Goal: Task Accomplishment & Management: Complete application form

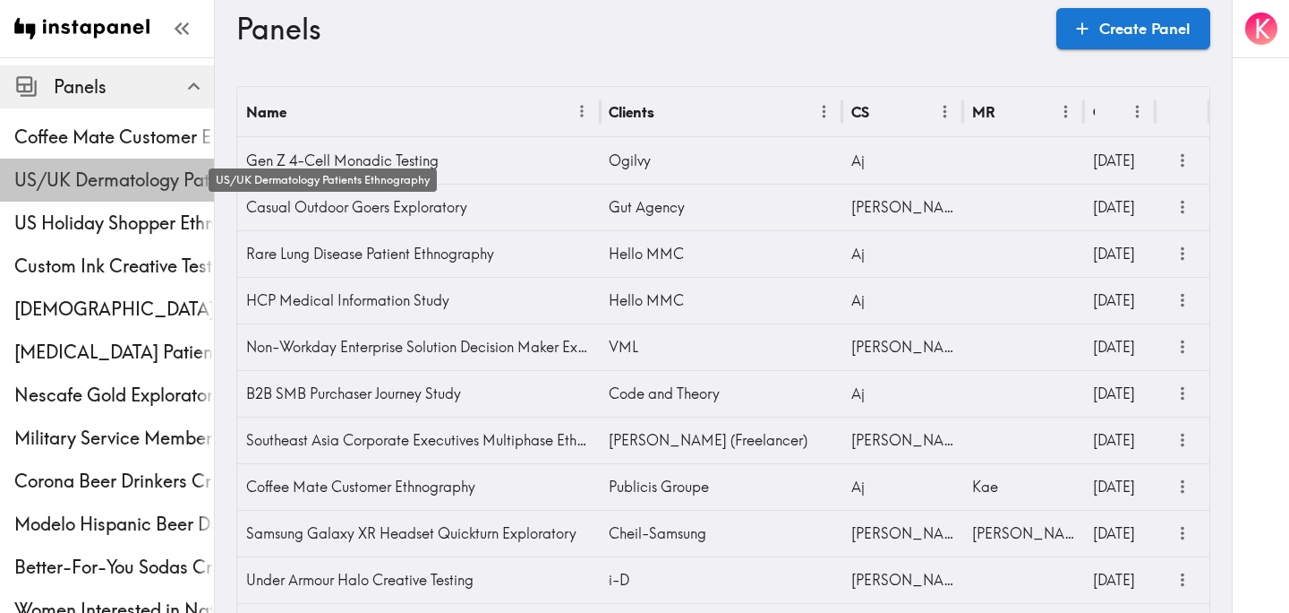
click at [114, 185] on span "US/UK Dermatology Patients Ethnography" at bounding box center [114, 179] width 200 height 25
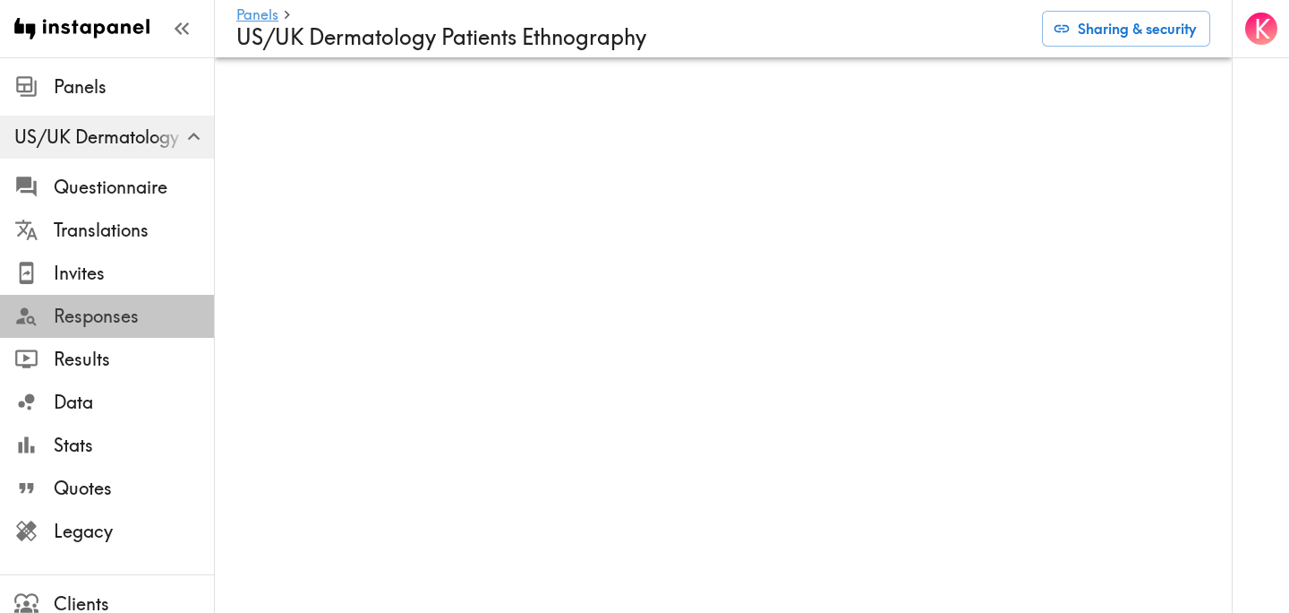
click at [112, 313] on span "Responses" at bounding box center [134, 316] width 160 height 25
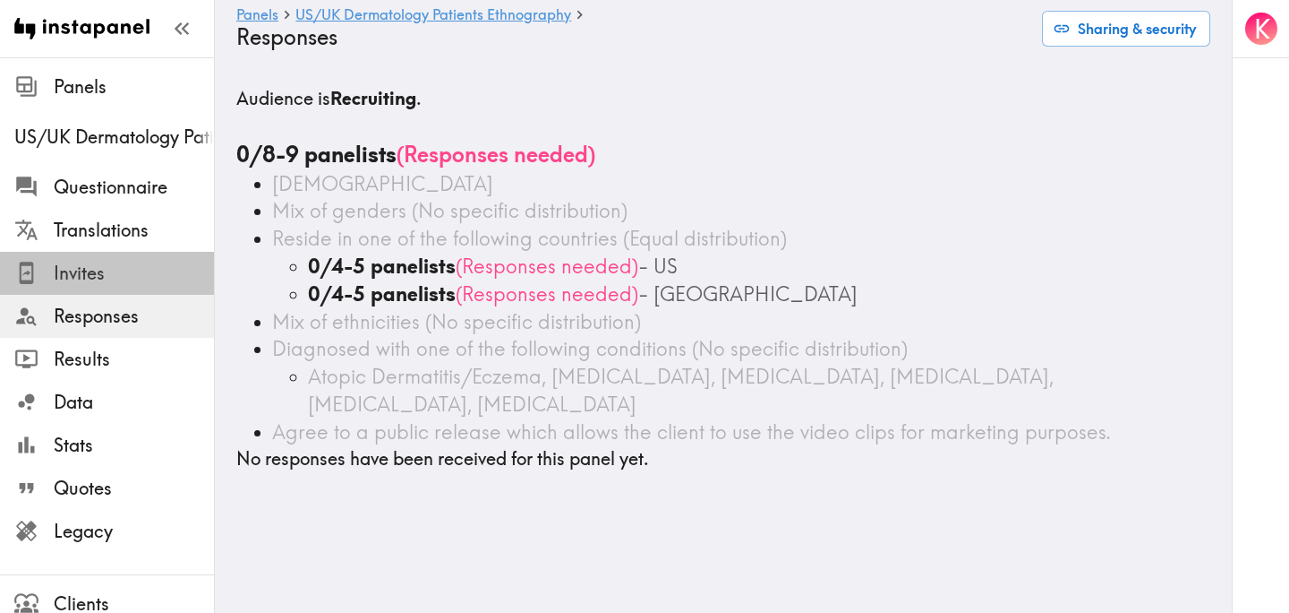
click at [125, 274] on span "Invites" at bounding box center [134, 273] width 160 height 25
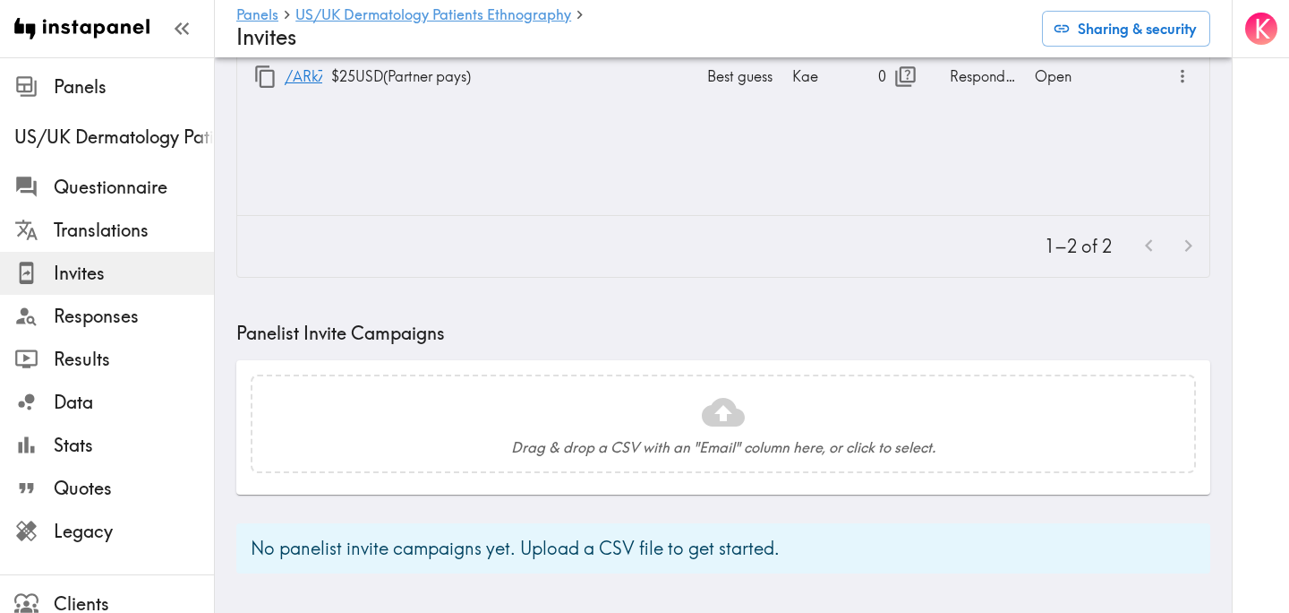
scroll to position [709, 0]
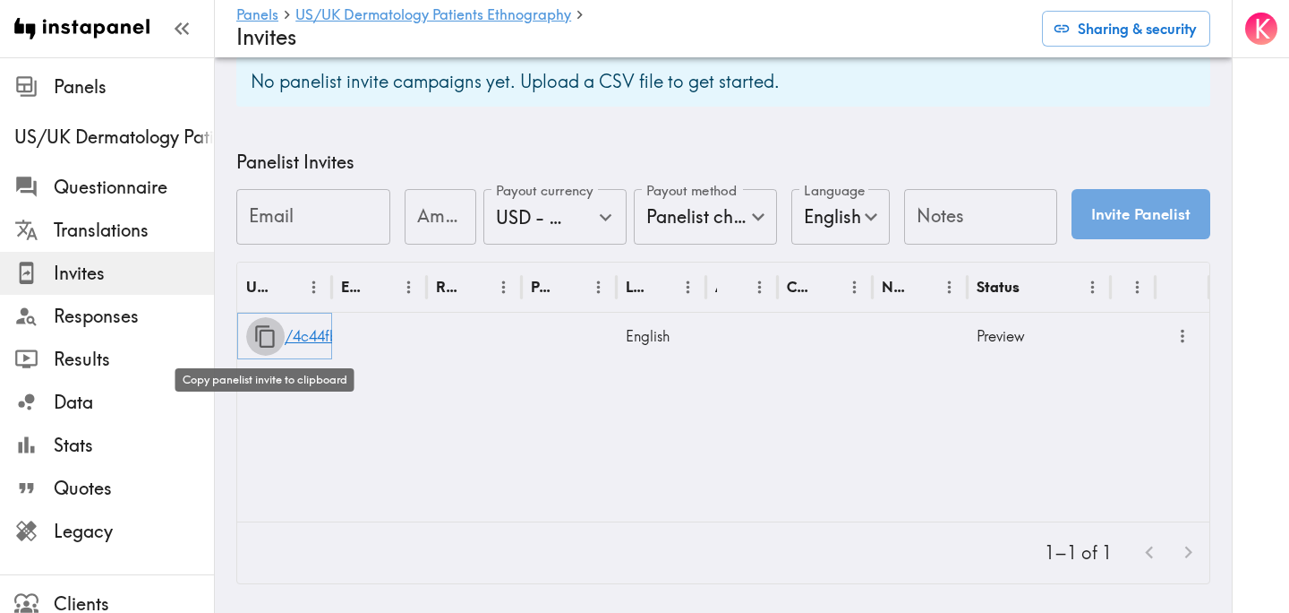
click at [267, 335] on icon "button" at bounding box center [265, 336] width 24 height 24
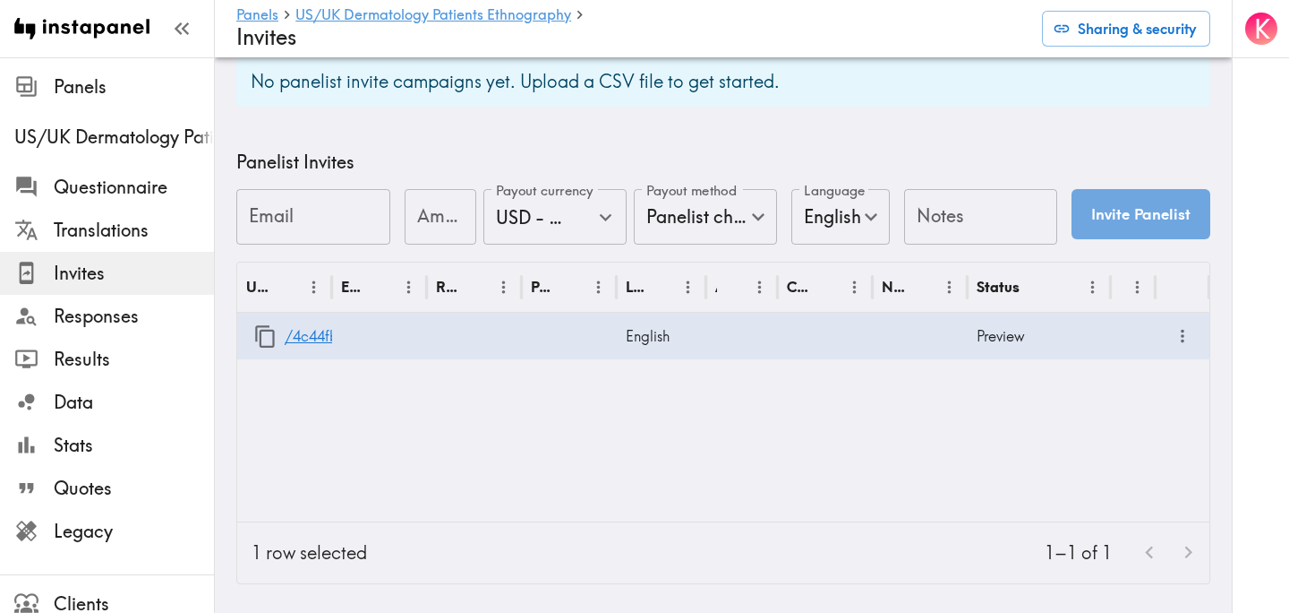
click at [541, 441] on div "URL Email Response Payout Language Answers Creator Notes Status /4c44fb6b-3da3-…" at bounding box center [723, 391] width 972 height 259
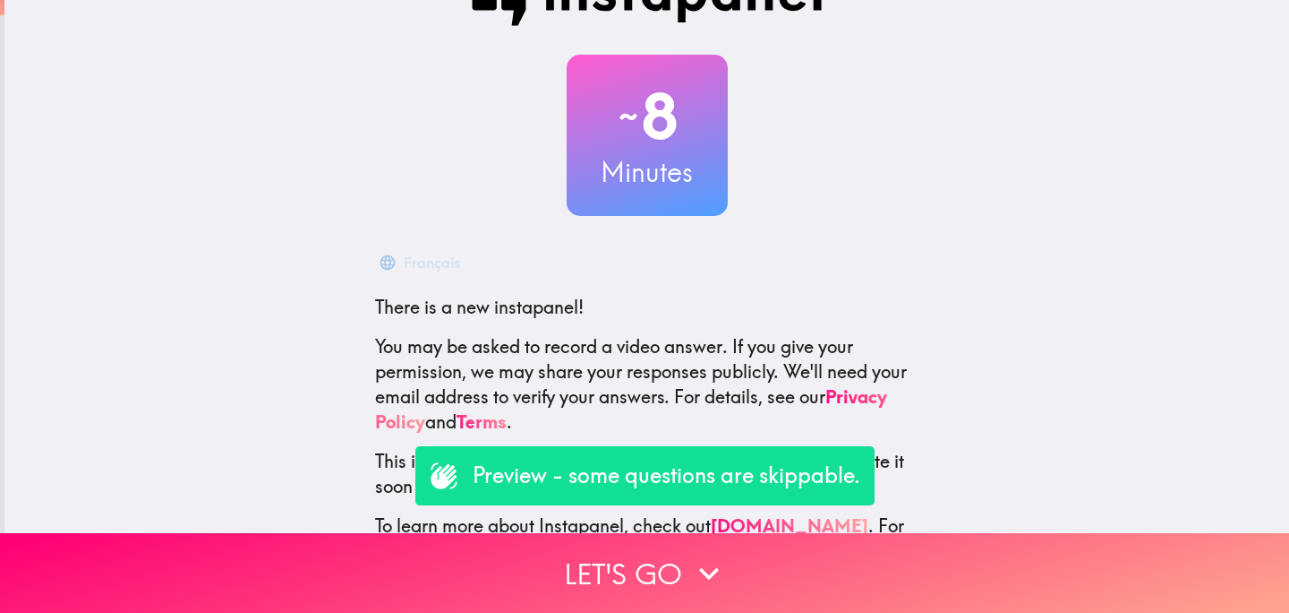
scroll to position [70, 0]
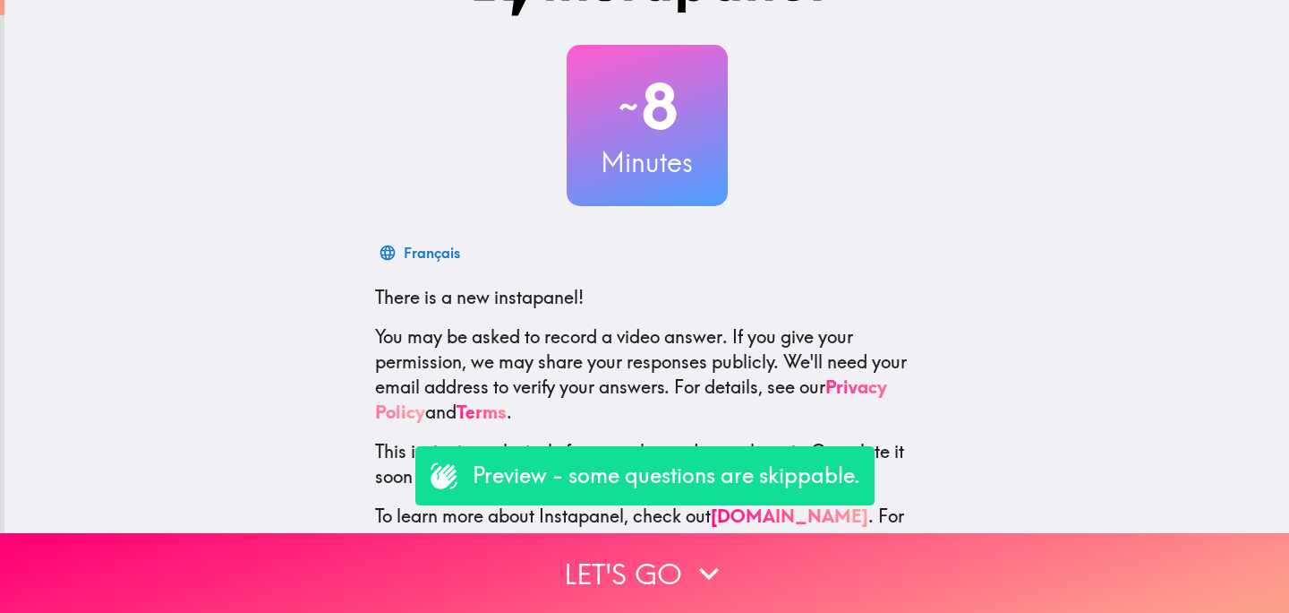
click at [852, 390] on link "Privacy Policy" at bounding box center [631, 398] width 512 height 47
click at [491, 414] on link "Terms" at bounding box center [482, 411] width 50 height 22
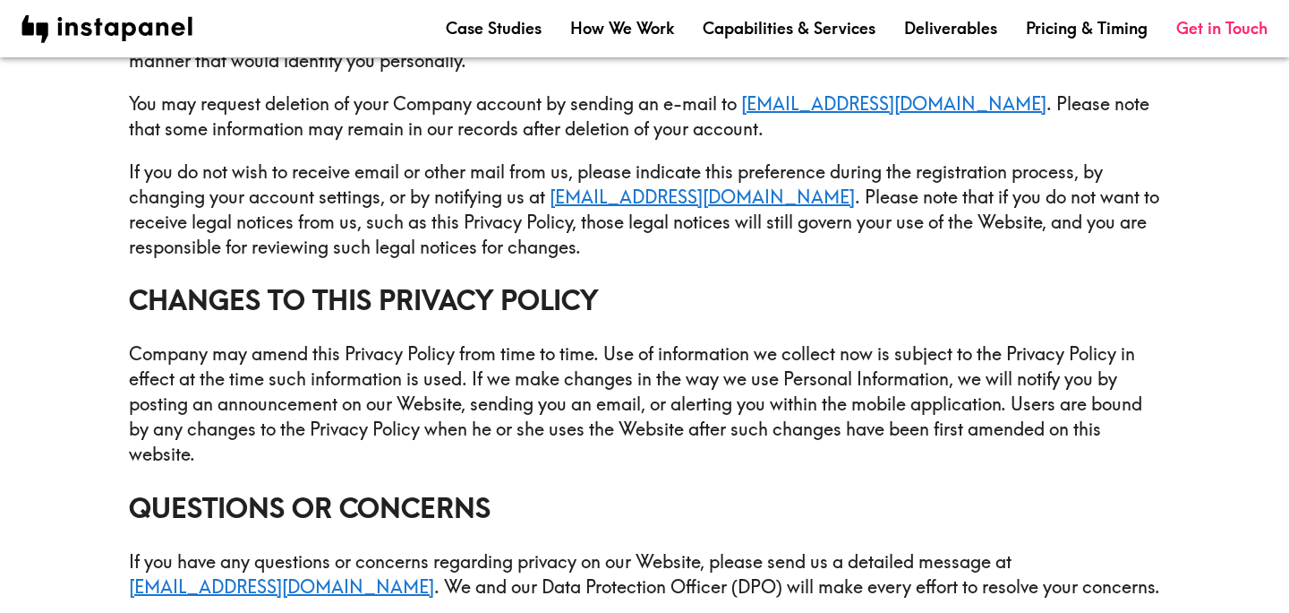
scroll to position [4152, 0]
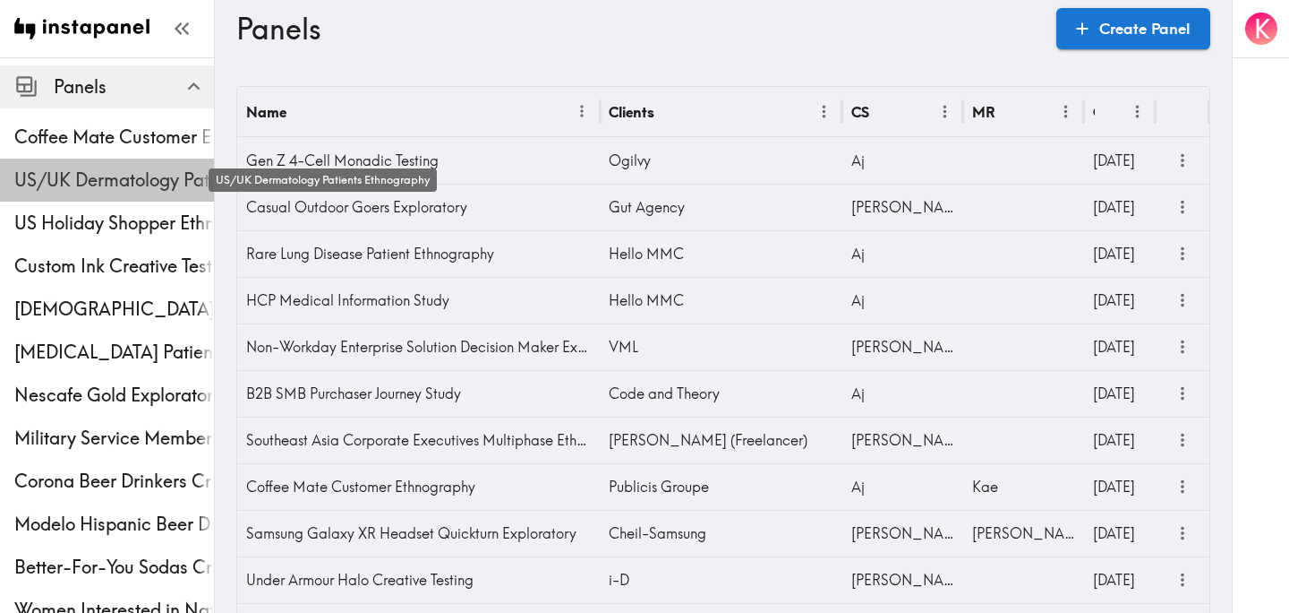
click at [108, 180] on span "US/UK Dermatology Patients Ethnography" at bounding box center [114, 179] width 200 height 25
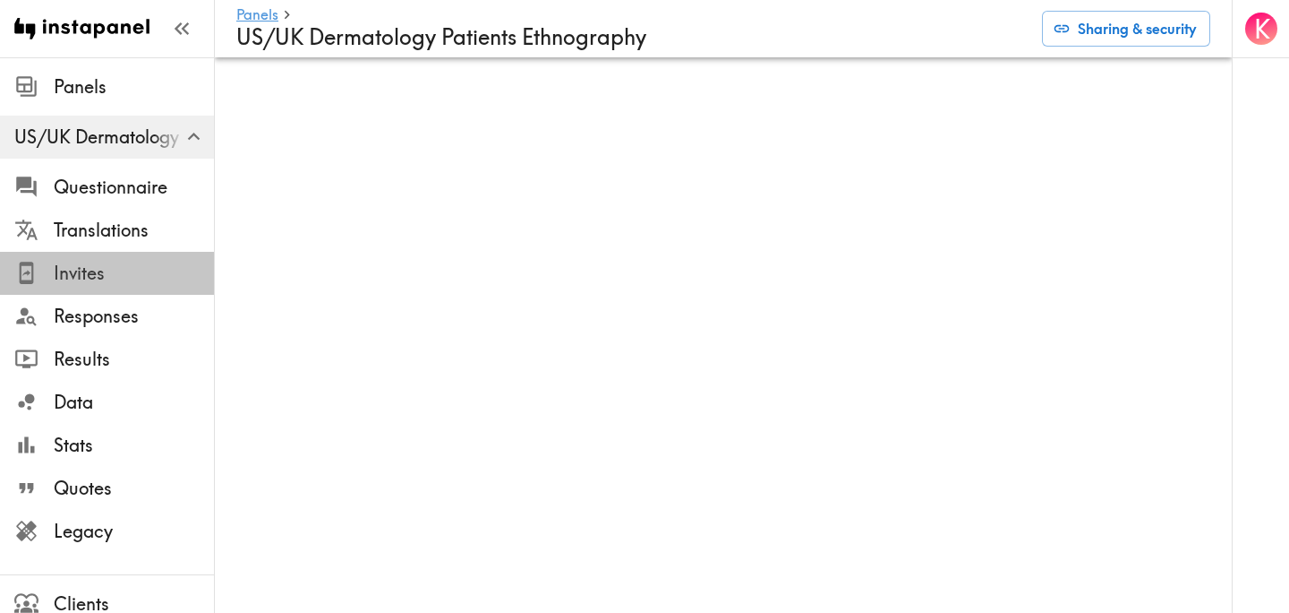
click at [99, 268] on span "Invites" at bounding box center [134, 273] width 160 height 25
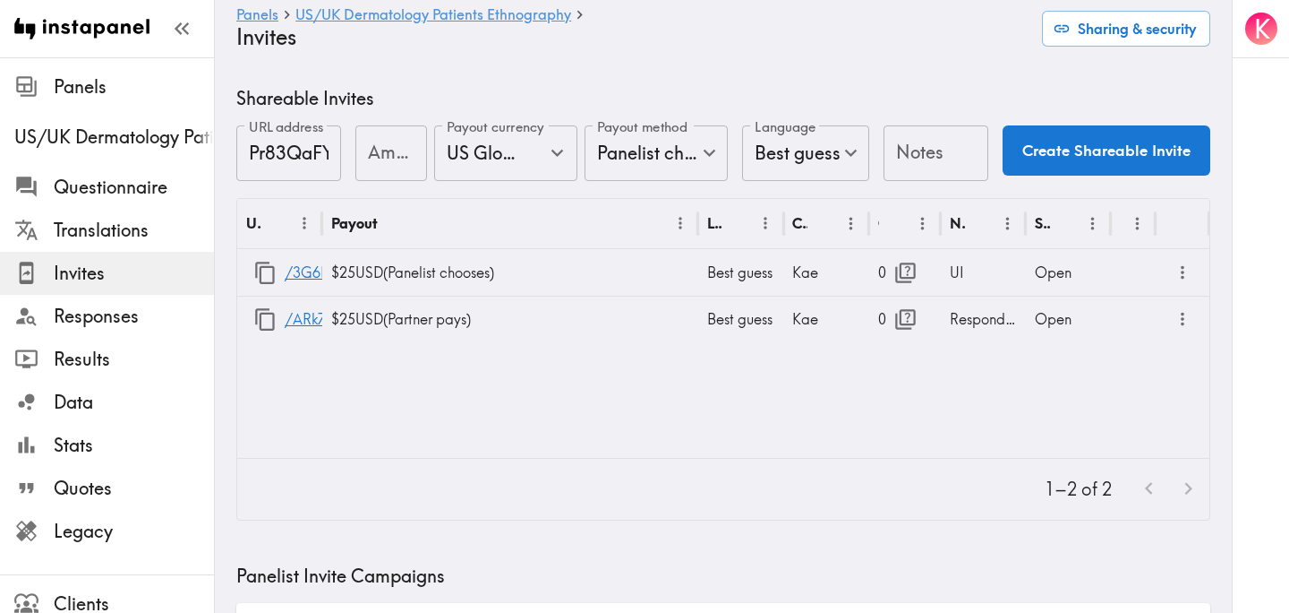
click at [380, 166] on input "Amount" at bounding box center [392, 153] width 72 height 56
click at [564, 157] on icon "Open" at bounding box center [557, 153] width 24 height 24
type input "25"
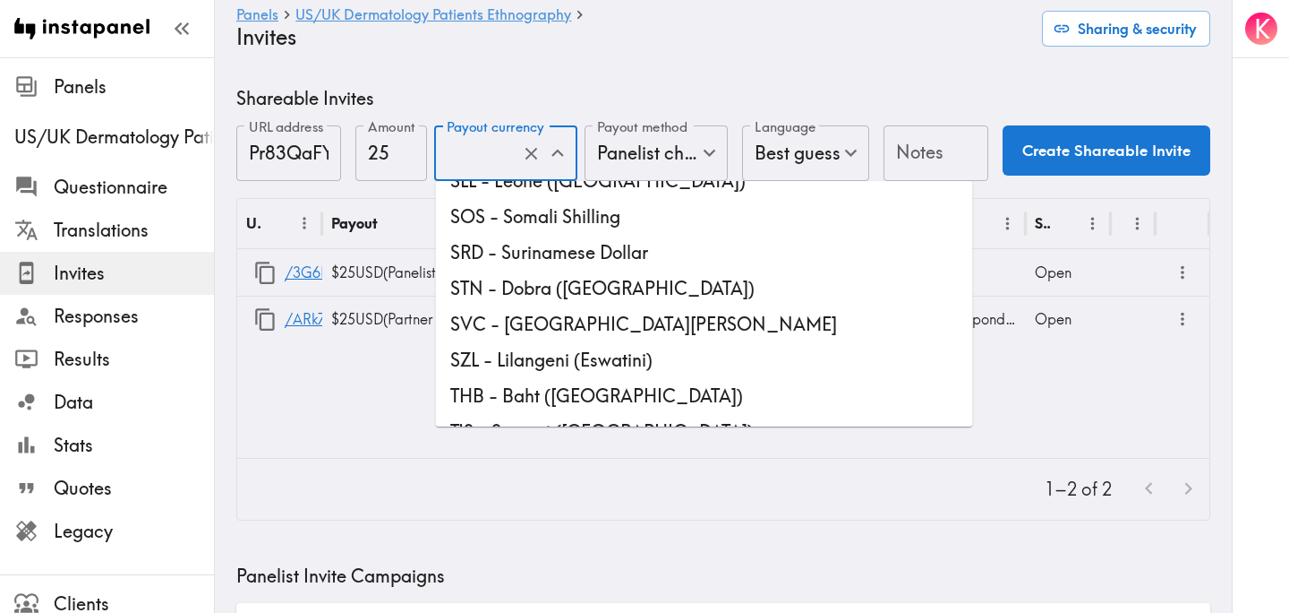
scroll to position [4899, 0]
type input "USD - US Dollar ([GEOGRAPHIC_DATA], [US_STATE], [GEOGRAPHIC_DATA], [GEOGRAPHIC_…"
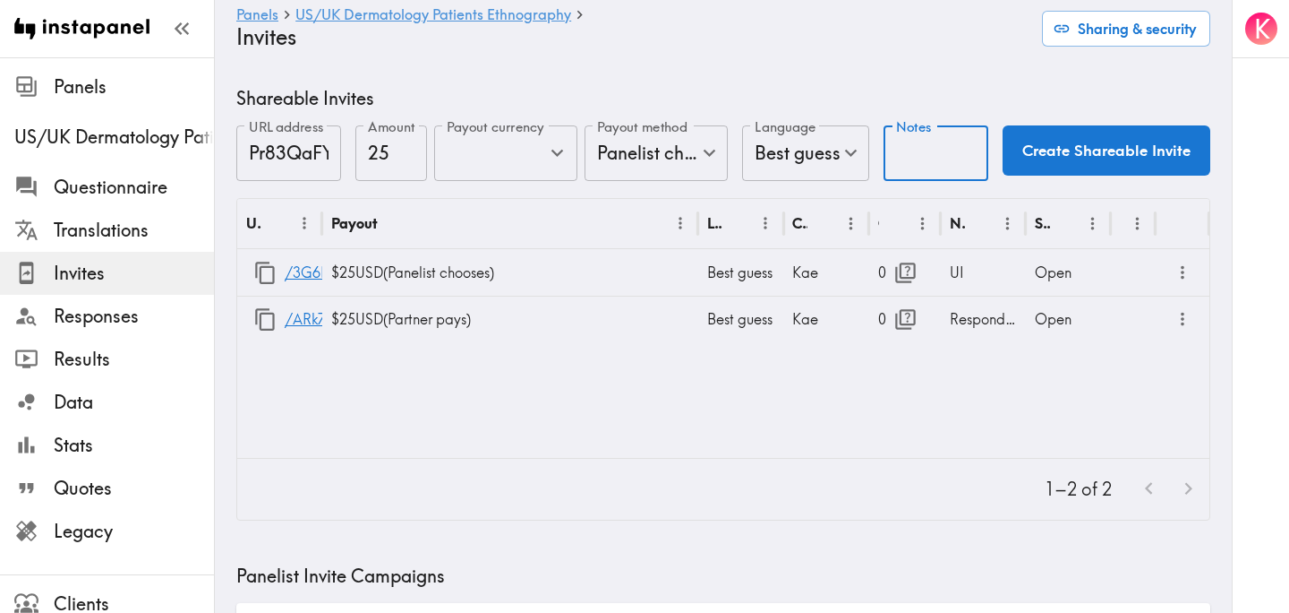
click at [912, 155] on input "Notes" at bounding box center [936, 153] width 105 height 56
type input "UI-[GEOGRAPHIC_DATA]"
click at [1115, 157] on button "Create Shareable Invite" at bounding box center [1107, 150] width 208 height 50
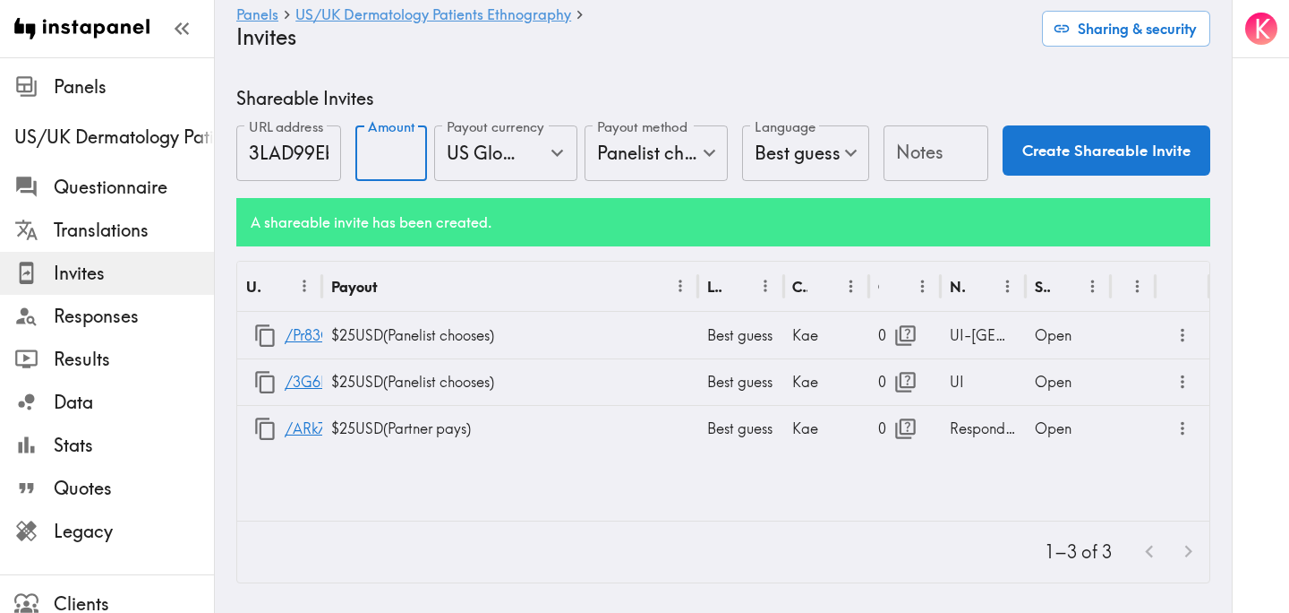
click at [375, 158] on input "Amount" at bounding box center [392, 153] width 72 height 56
click at [561, 157] on icon "Open" at bounding box center [557, 153] width 24 height 24
type input "25"
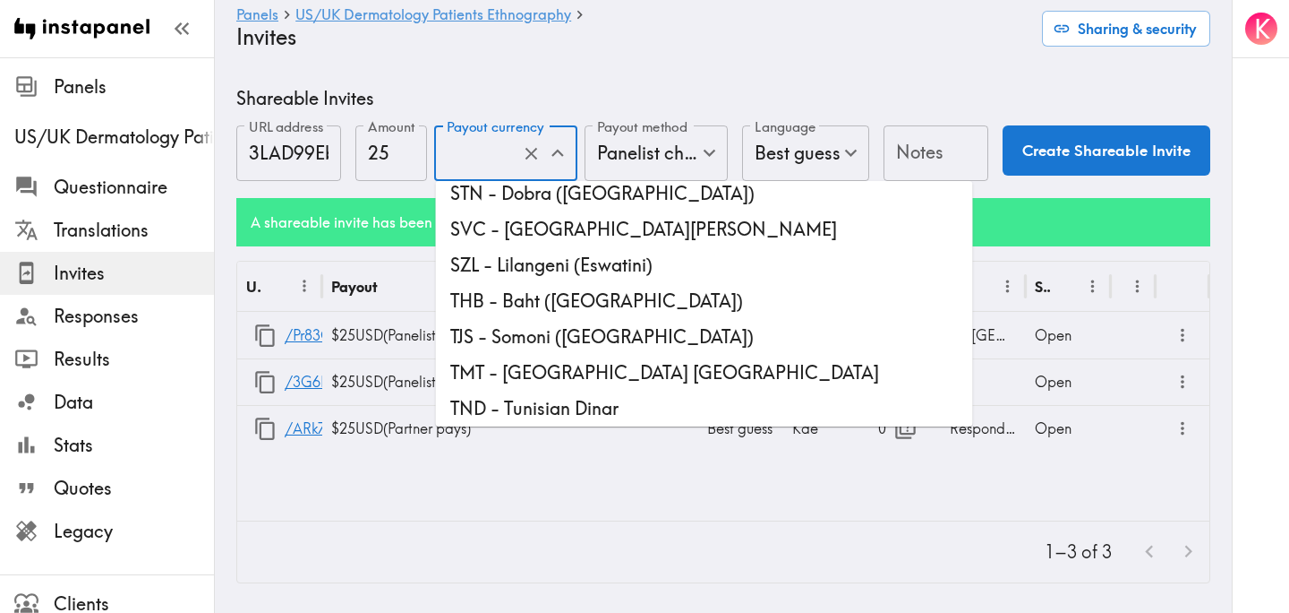
scroll to position [4964, 0]
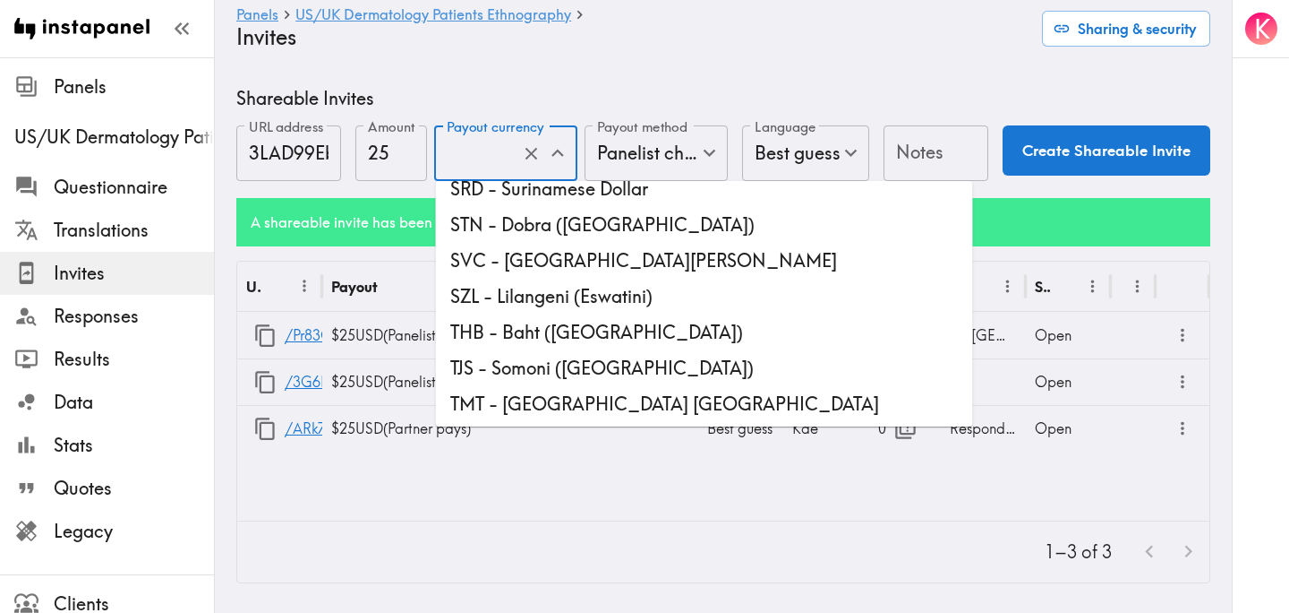
type input "USD - US Dollar ([GEOGRAPHIC_DATA], [US_STATE], [GEOGRAPHIC_DATA], [GEOGRAPHIC_…"
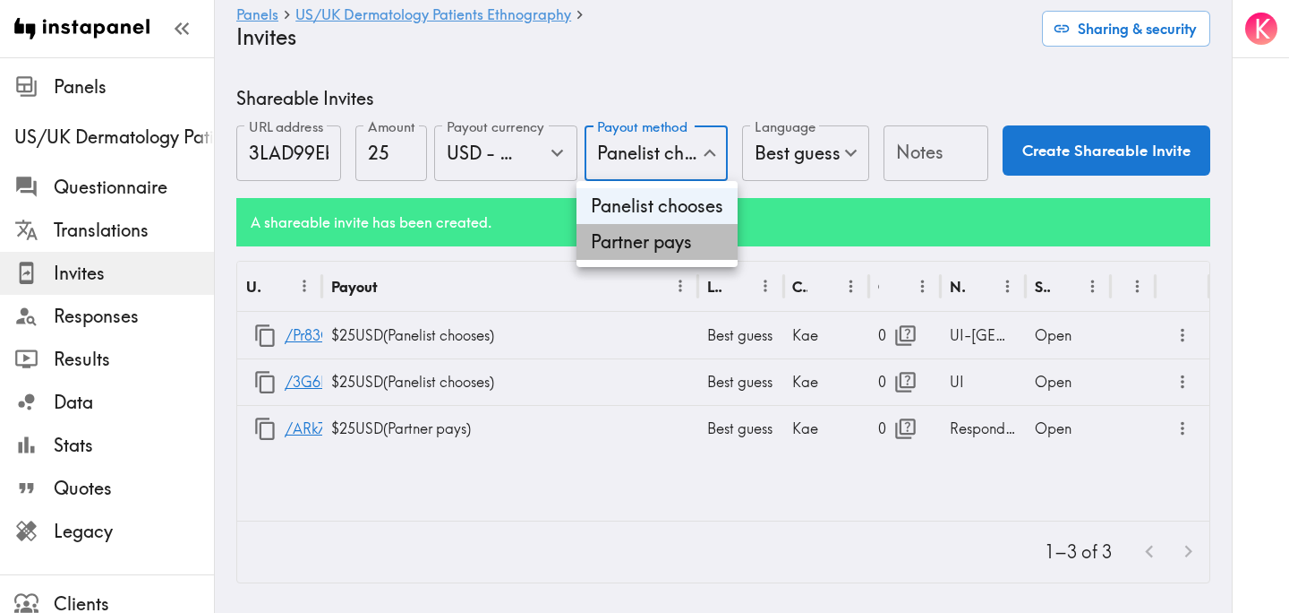
click at [681, 242] on li "Partner pays" at bounding box center [657, 242] width 161 height 36
type input "Partner pays"
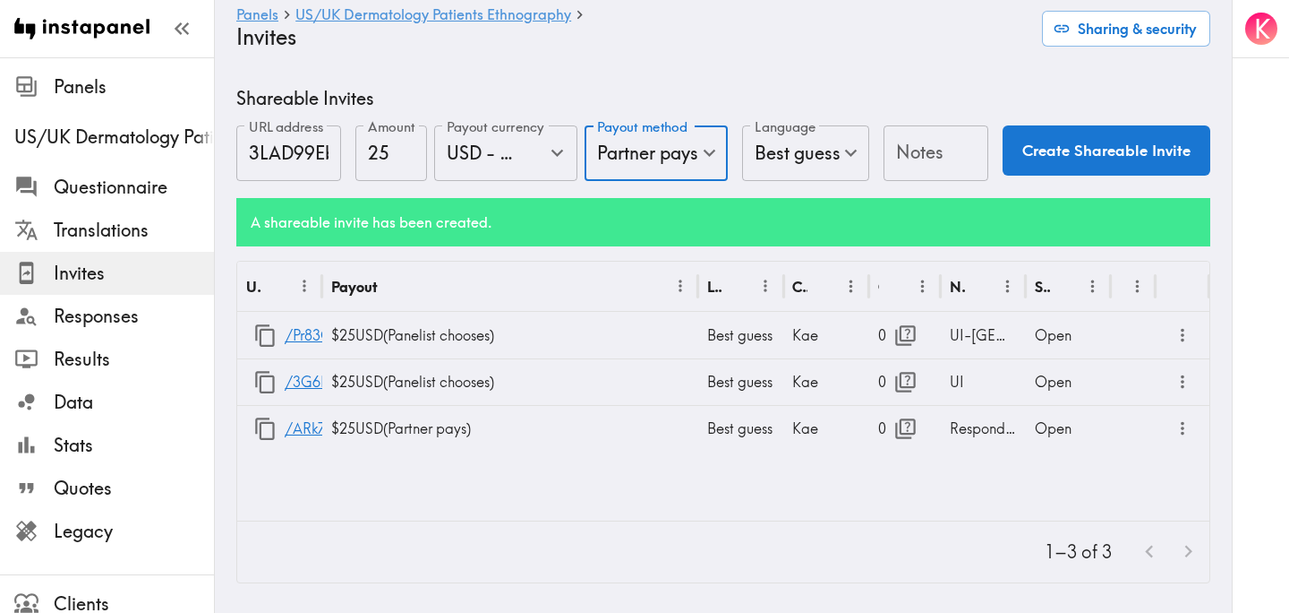
click at [914, 162] on input "Notes" at bounding box center [936, 153] width 105 height 56
type input "U"
type input "R"
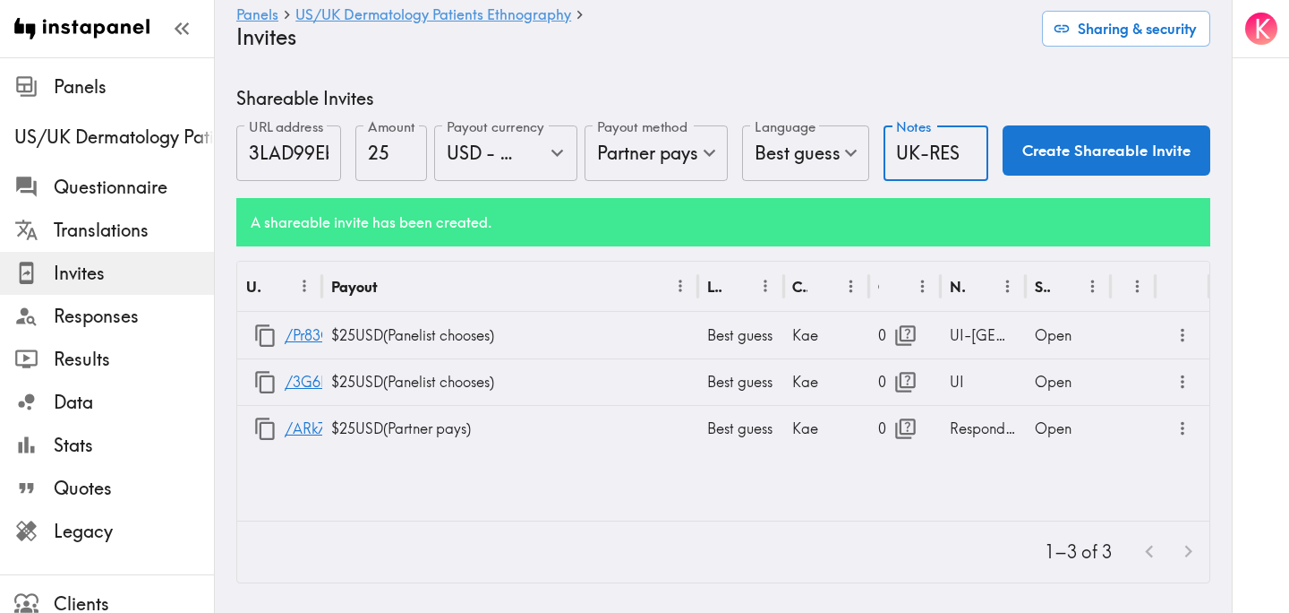
type input "UK-RES"
click at [1173, 144] on button "Create Shareable Invite" at bounding box center [1107, 150] width 208 height 50
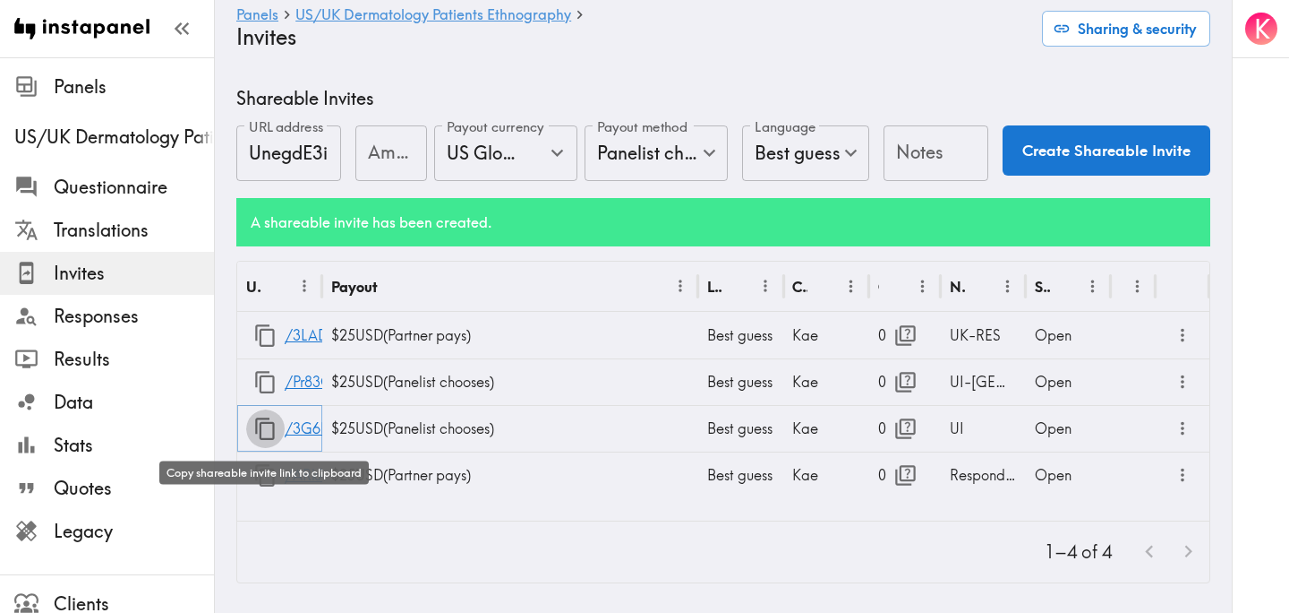
click at [255, 424] on icon "button" at bounding box center [265, 428] width 24 height 24
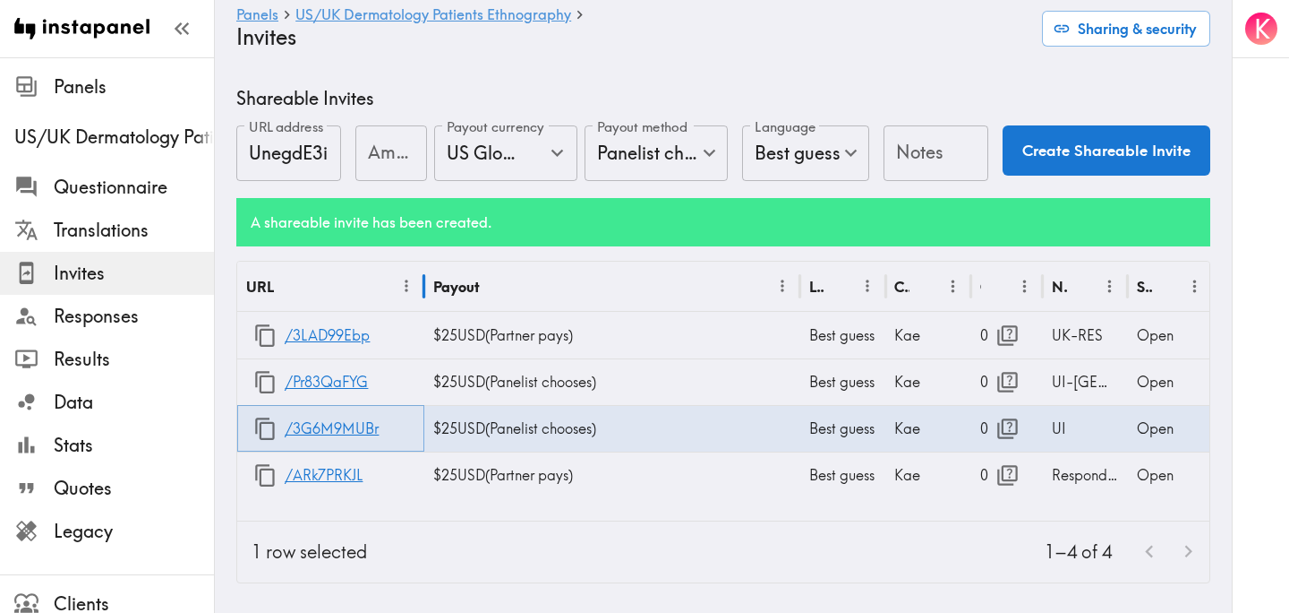
drag, startPoint x: 323, startPoint y: 276, endPoint x: 425, endPoint y: 278, distance: 102.1
click at [425, 278] on div at bounding box center [424, 286] width 9 height 50
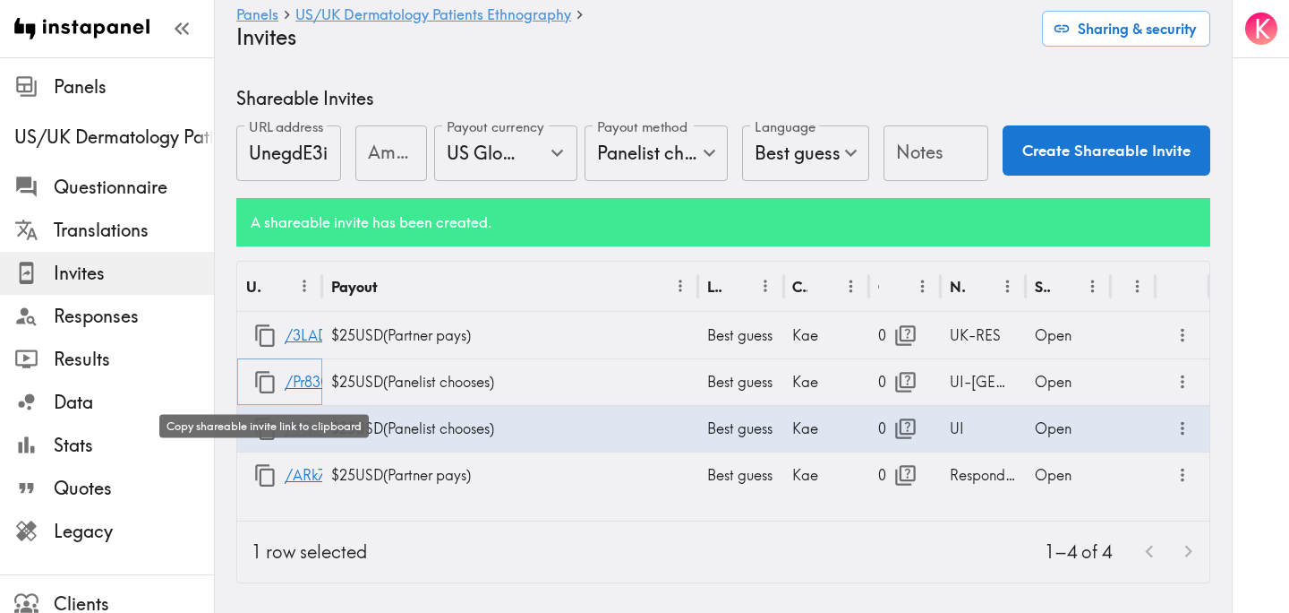
click at [268, 383] on icon "button" at bounding box center [265, 382] width 24 height 24
